Goal: Task Accomplishment & Management: Complete application form

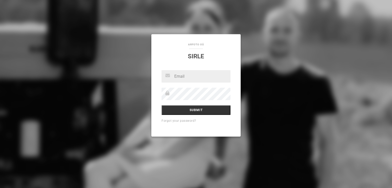
type input "[EMAIL_ADDRESS][DOMAIN_NAME]"
click at [162, 105] on input "Submit" at bounding box center [196, 110] width 69 height 10
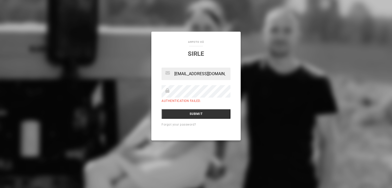
click at [162, 109] on input "Submit" at bounding box center [196, 114] width 69 height 10
click at [179, 124] on link "Forgot your password?" at bounding box center [179, 125] width 35 height 4
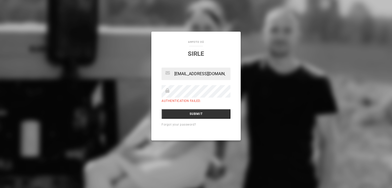
click at [162, 109] on input "Submit" at bounding box center [196, 114] width 69 height 10
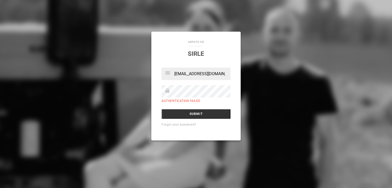
click at [162, 109] on input "Submit" at bounding box center [196, 114] width 69 height 10
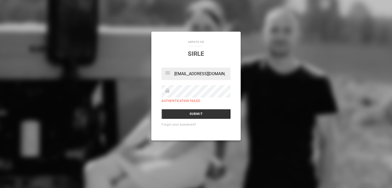
click at [162, 109] on input "Submit" at bounding box center [196, 114] width 69 height 10
click at [226, 74] on input "[EMAIL_ADDRESS][DOMAIN_NAME]" at bounding box center [196, 74] width 69 height 13
click at [162, 109] on input "Submit" at bounding box center [196, 114] width 69 height 10
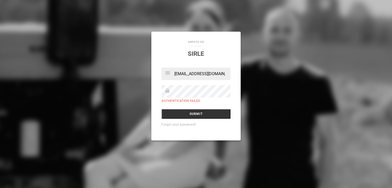
click at [162, 109] on input "Submit" at bounding box center [196, 114] width 69 height 10
click at [195, 15] on div "aRfoto OÜ [GEOGRAPHIC_DATA] [EMAIL_ADDRESS][DOMAIN_NAME] Authentication failed.…" at bounding box center [196, 94] width 392 height 188
